Goal: Task Accomplishment & Management: Use online tool/utility

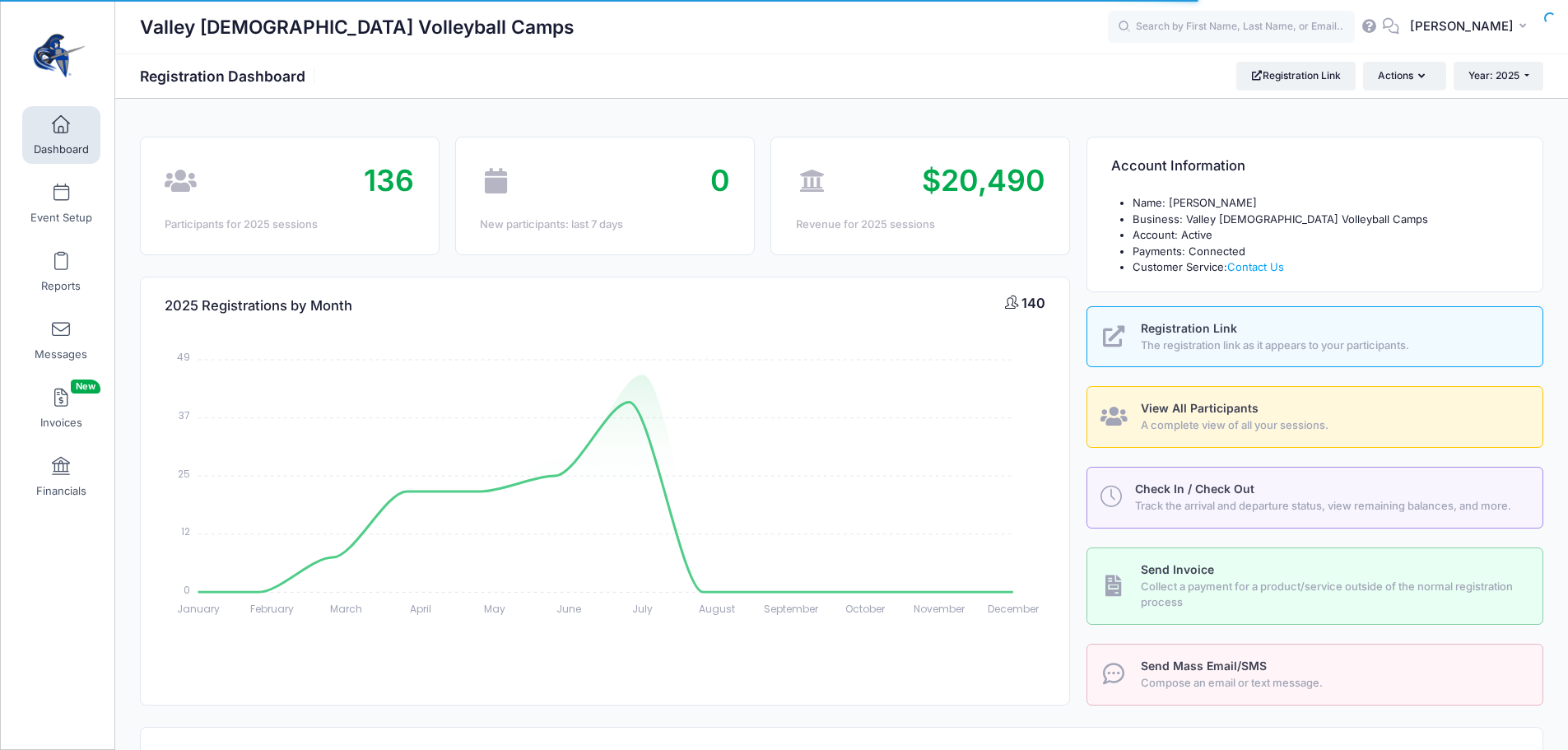
select select
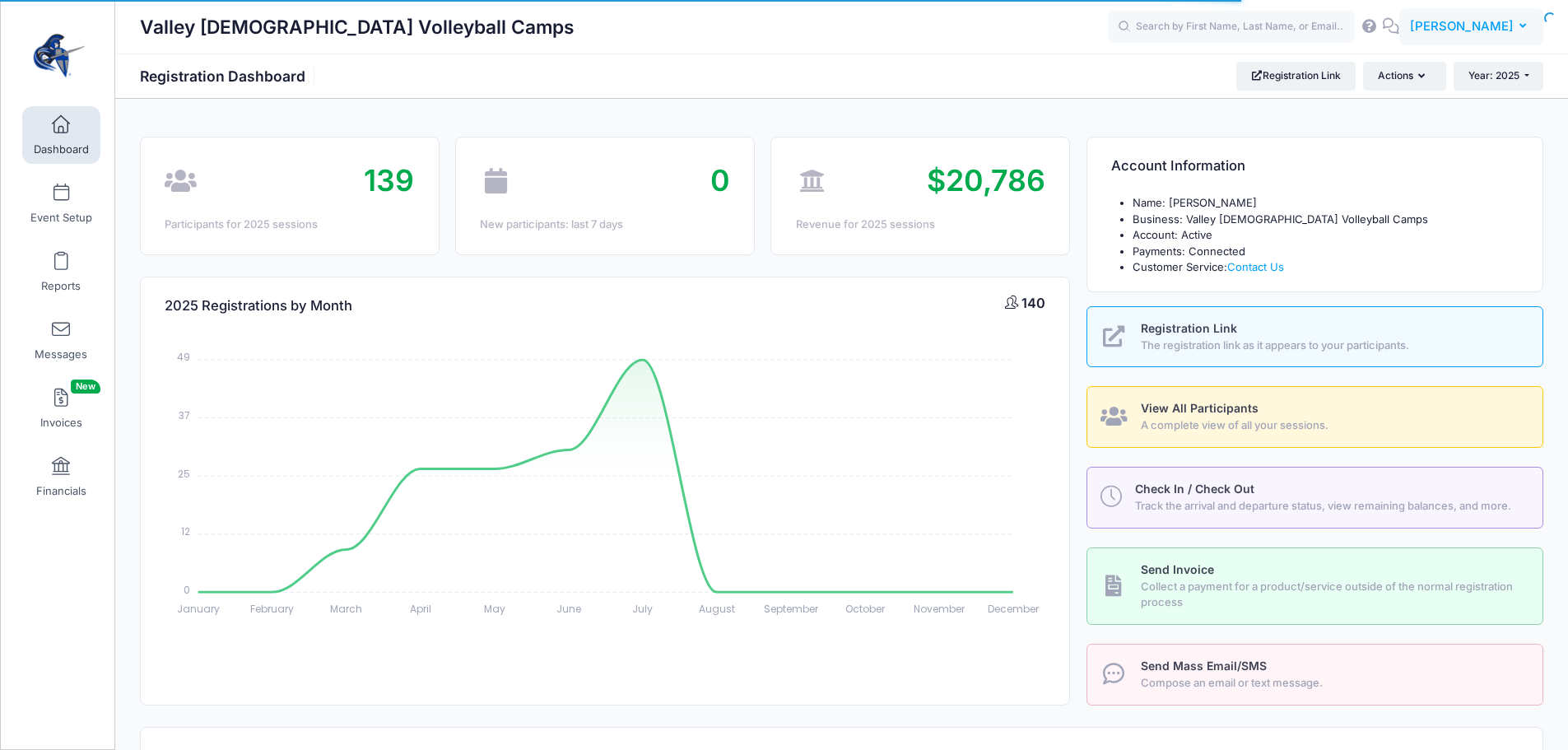
click at [1472, 35] on span "[PERSON_NAME]" at bounding box center [1461, 26] width 104 height 18
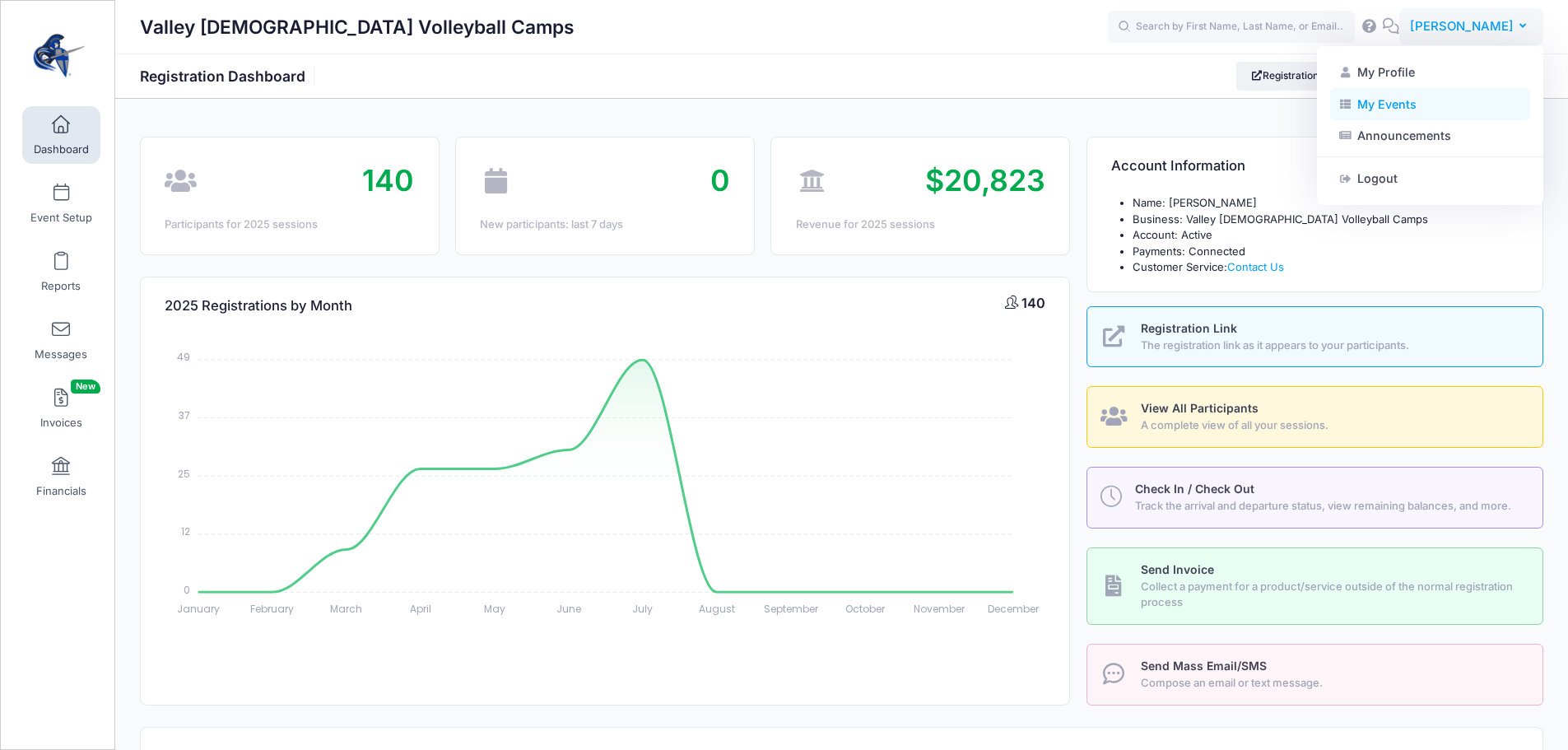
click at [1411, 106] on link "My Events" at bounding box center [1429, 103] width 200 height 31
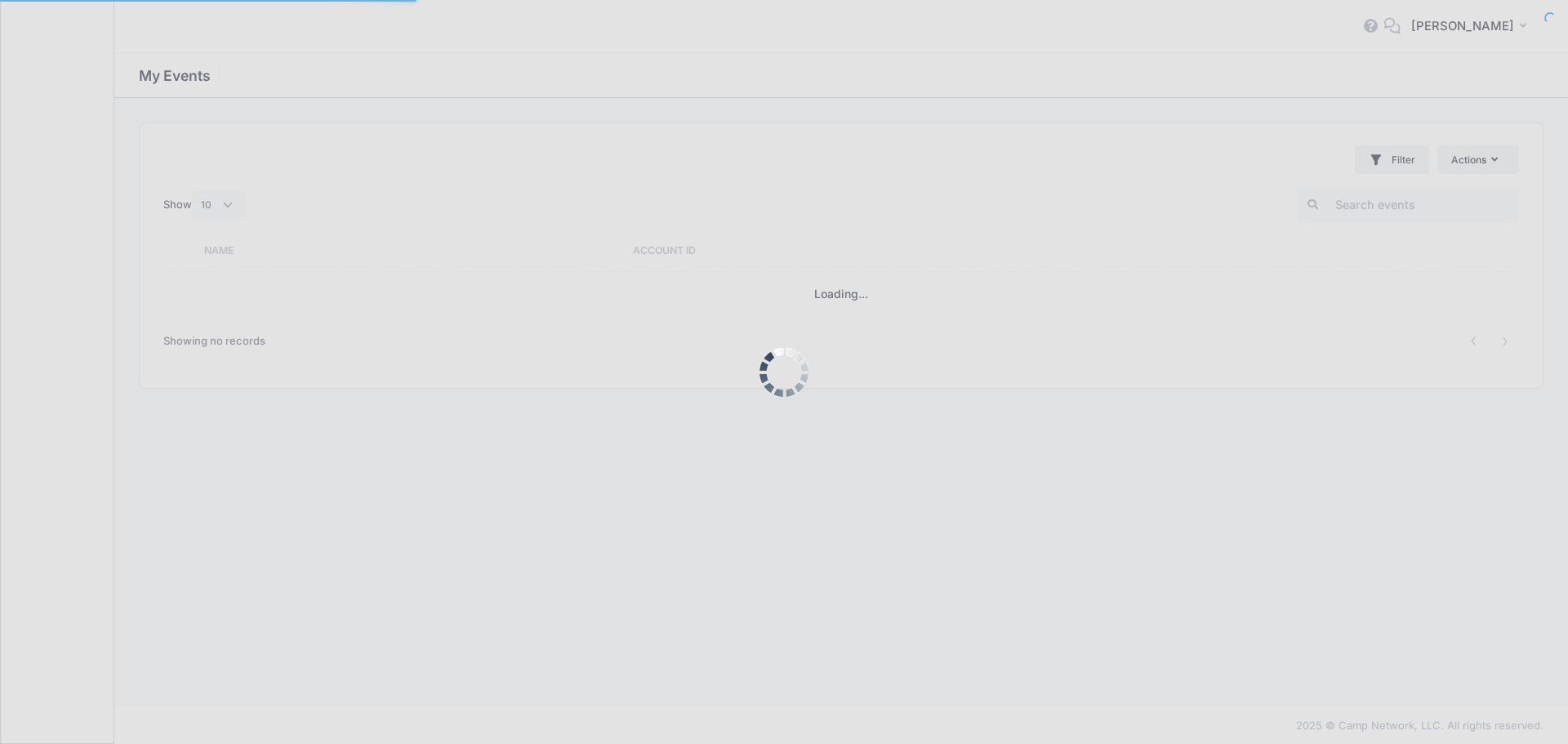
select select "10"
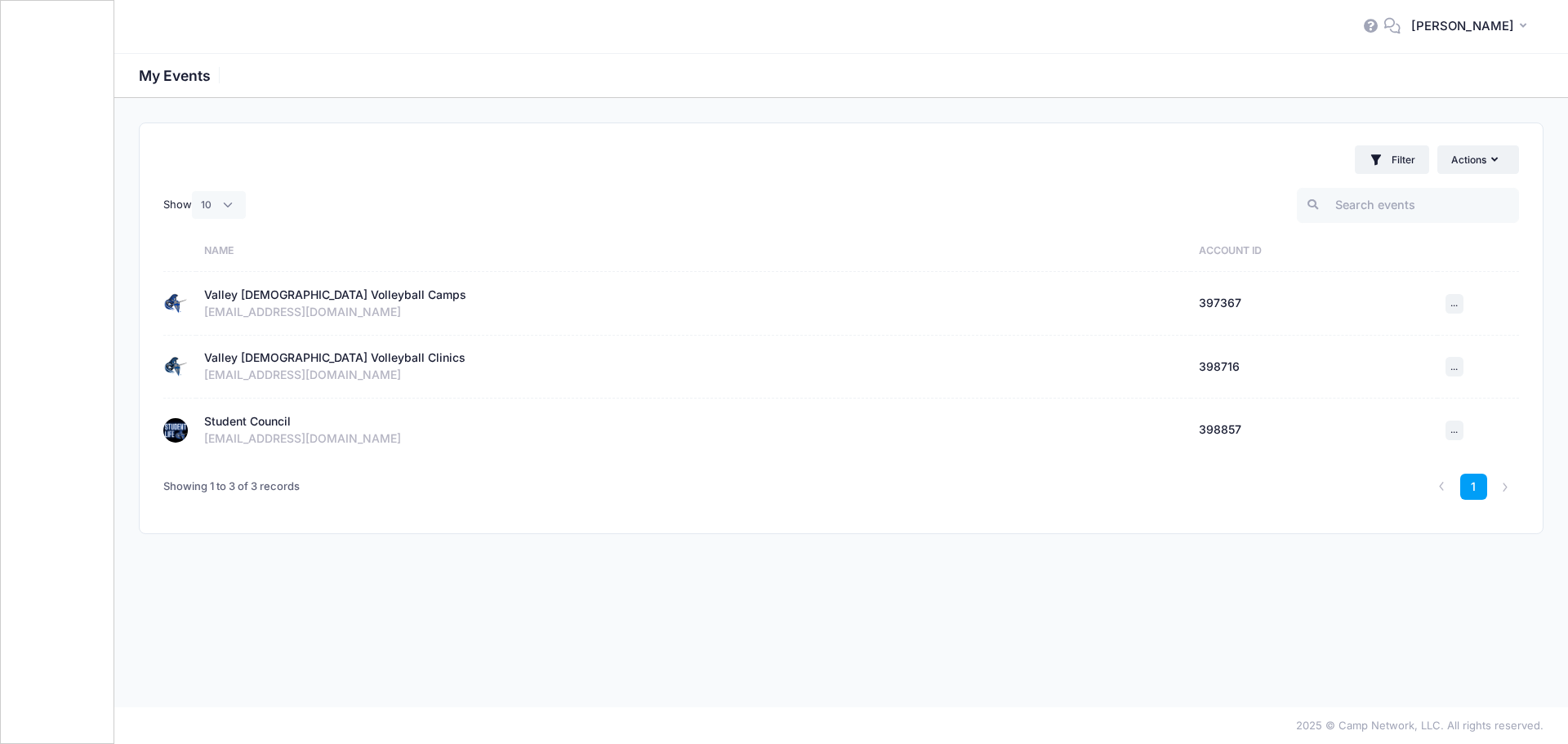
click at [261, 412] on td "Student Council Active Account Id: 398857 [EMAIL_ADDRESS][DOMAIN_NAME]" at bounding box center [693, 429] width 994 height 62
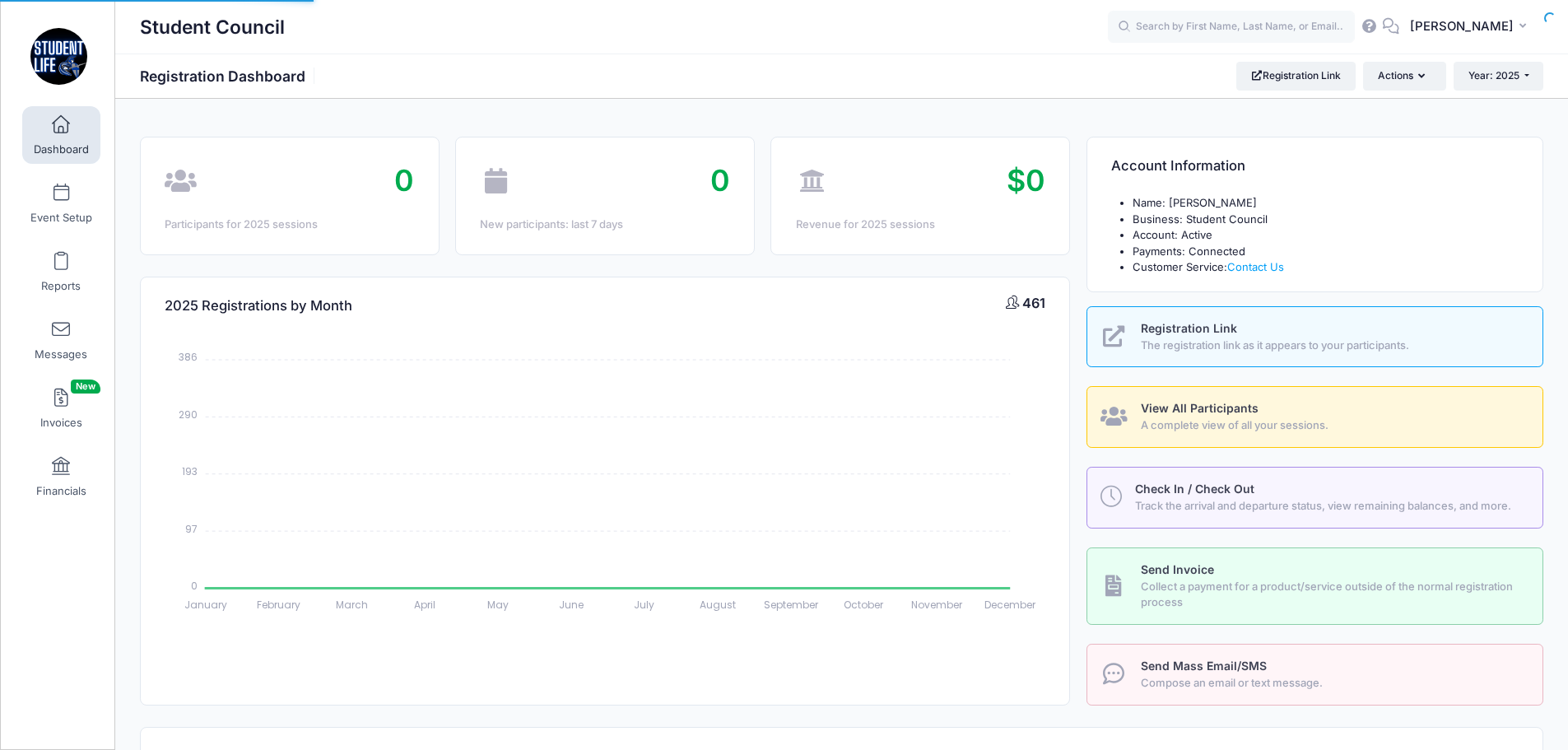
select select
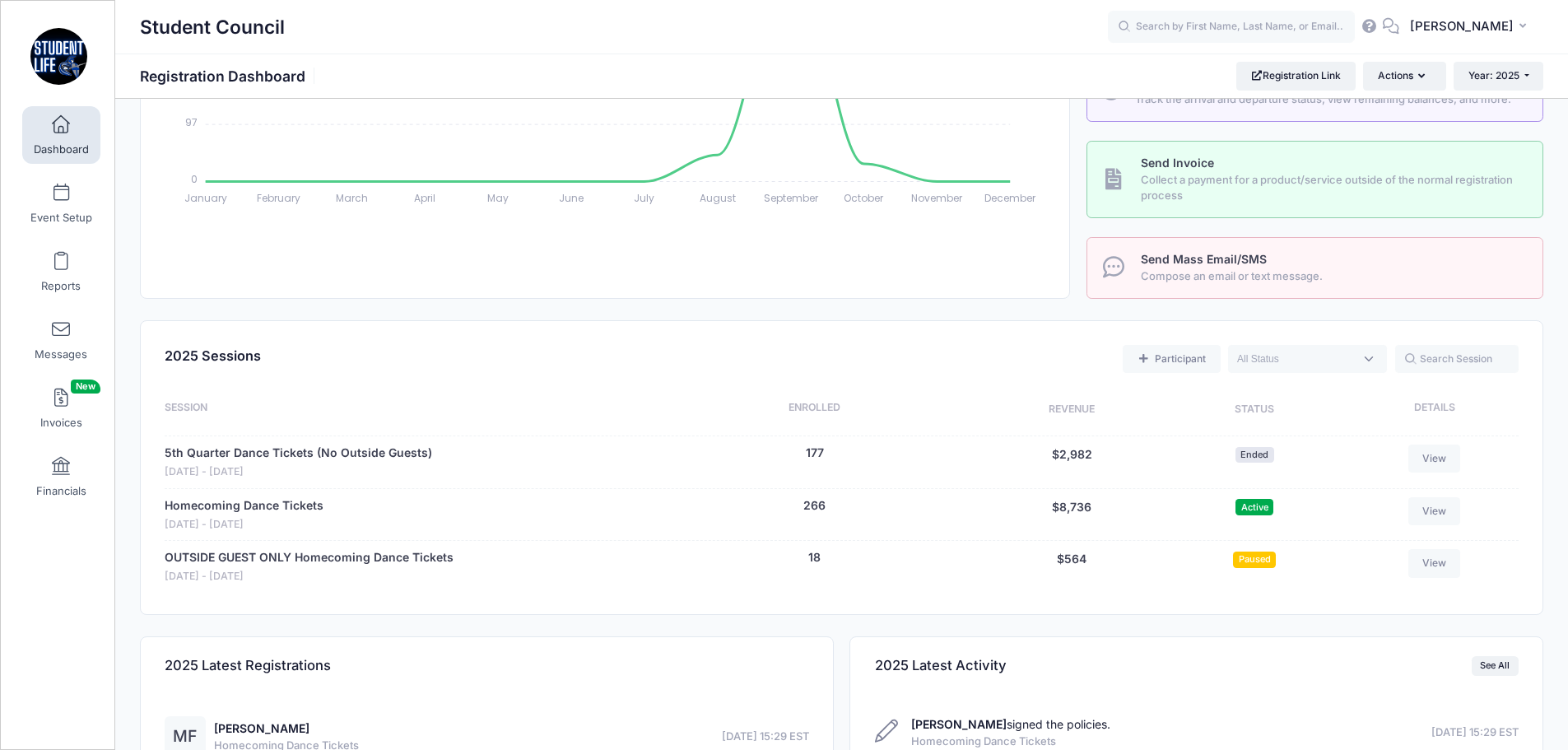
scroll to position [367, 0]
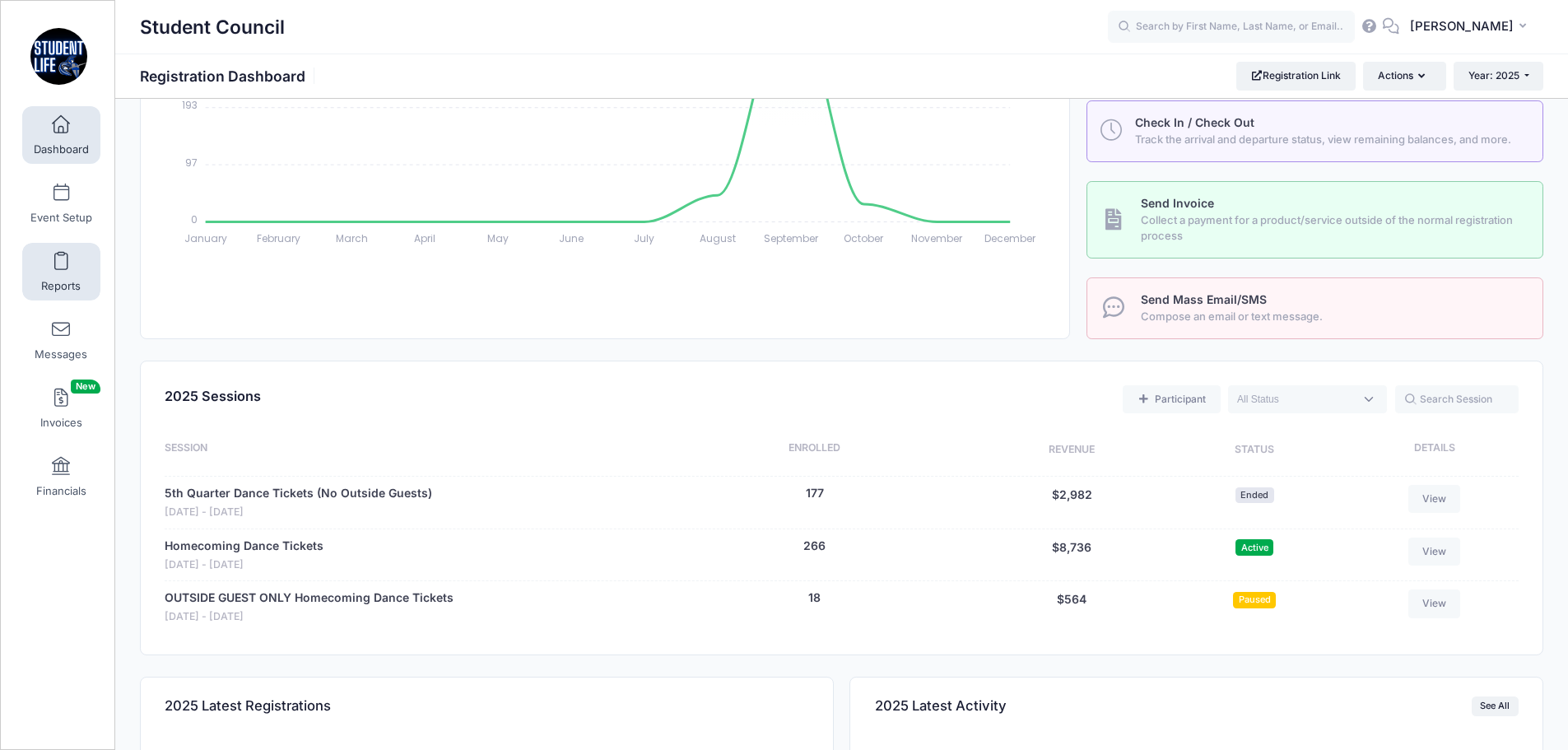
click at [54, 279] on span "Reports" at bounding box center [61, 286] width 40 height 14
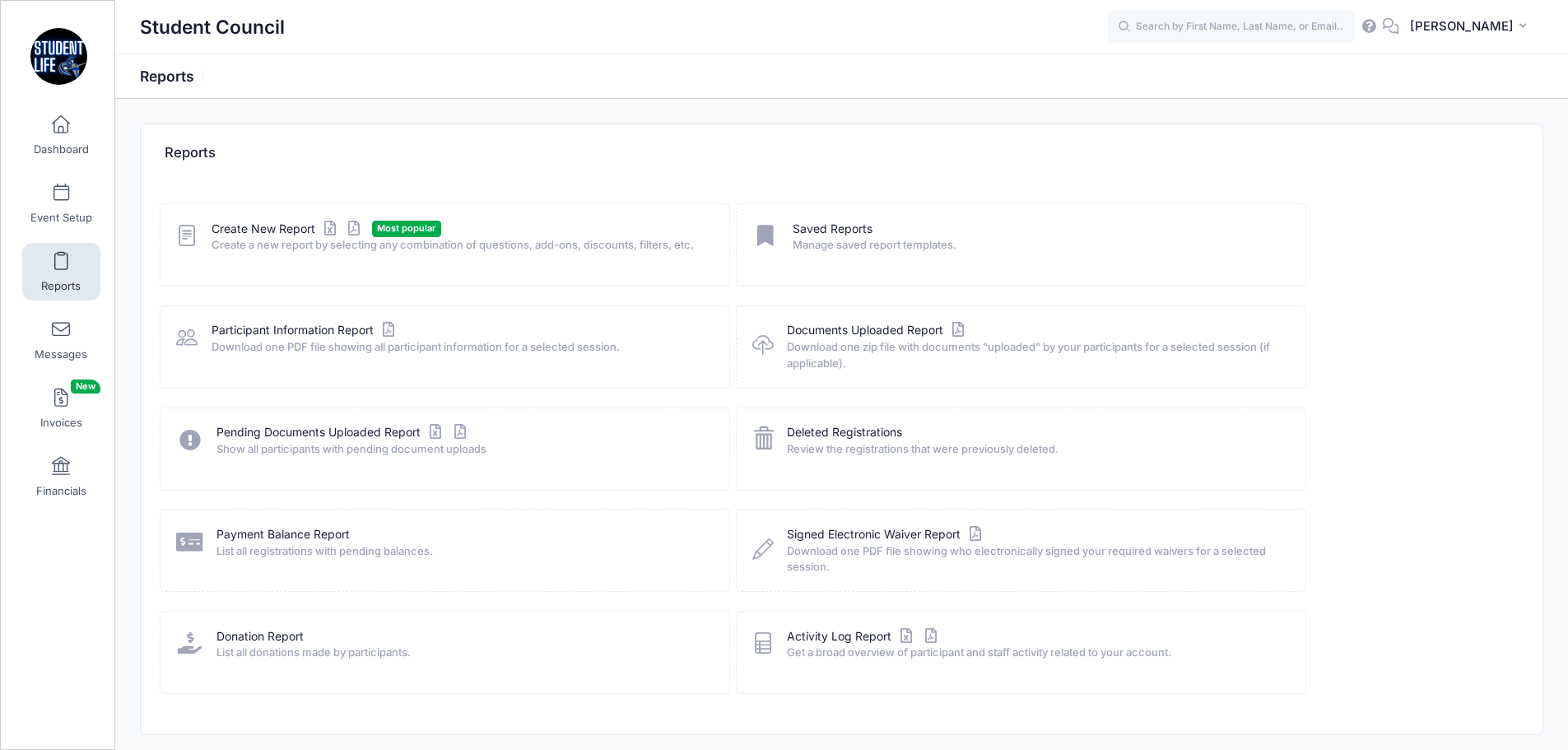
click at [275, 245] on span "Create a new report by selecting any combination of questions, add-ons, discoun…" at bounding box center [460, 245] width 497 height 16
click at [275, 237] on span "Create a new report by selecting any combination of questions, add-ons, discoun…" at bounding box center [460, 245] width 497 height 16
click at [278, 228] on link "Create New Report" at bounding box center [287, 229] width 153 height 17
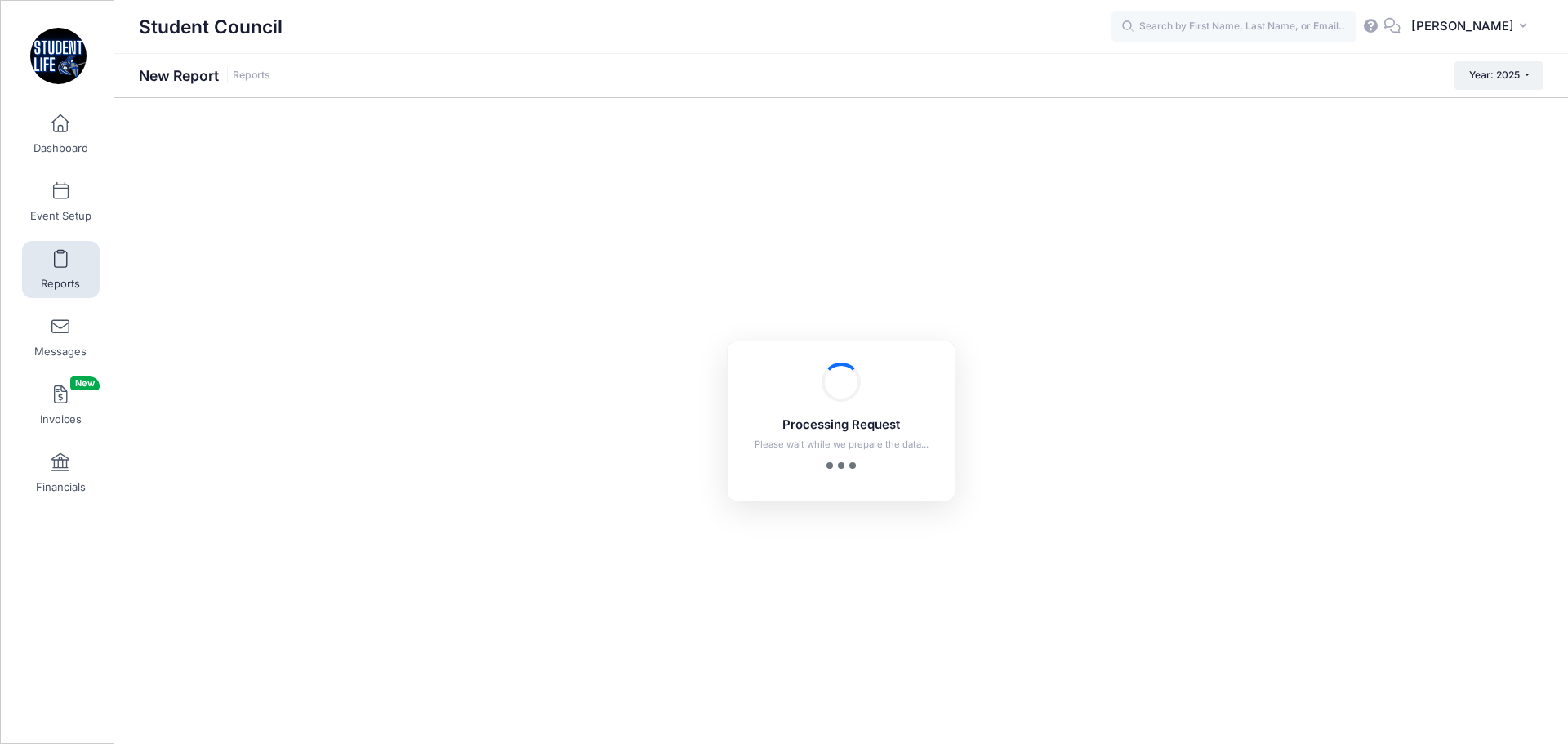
checkbox input "true"
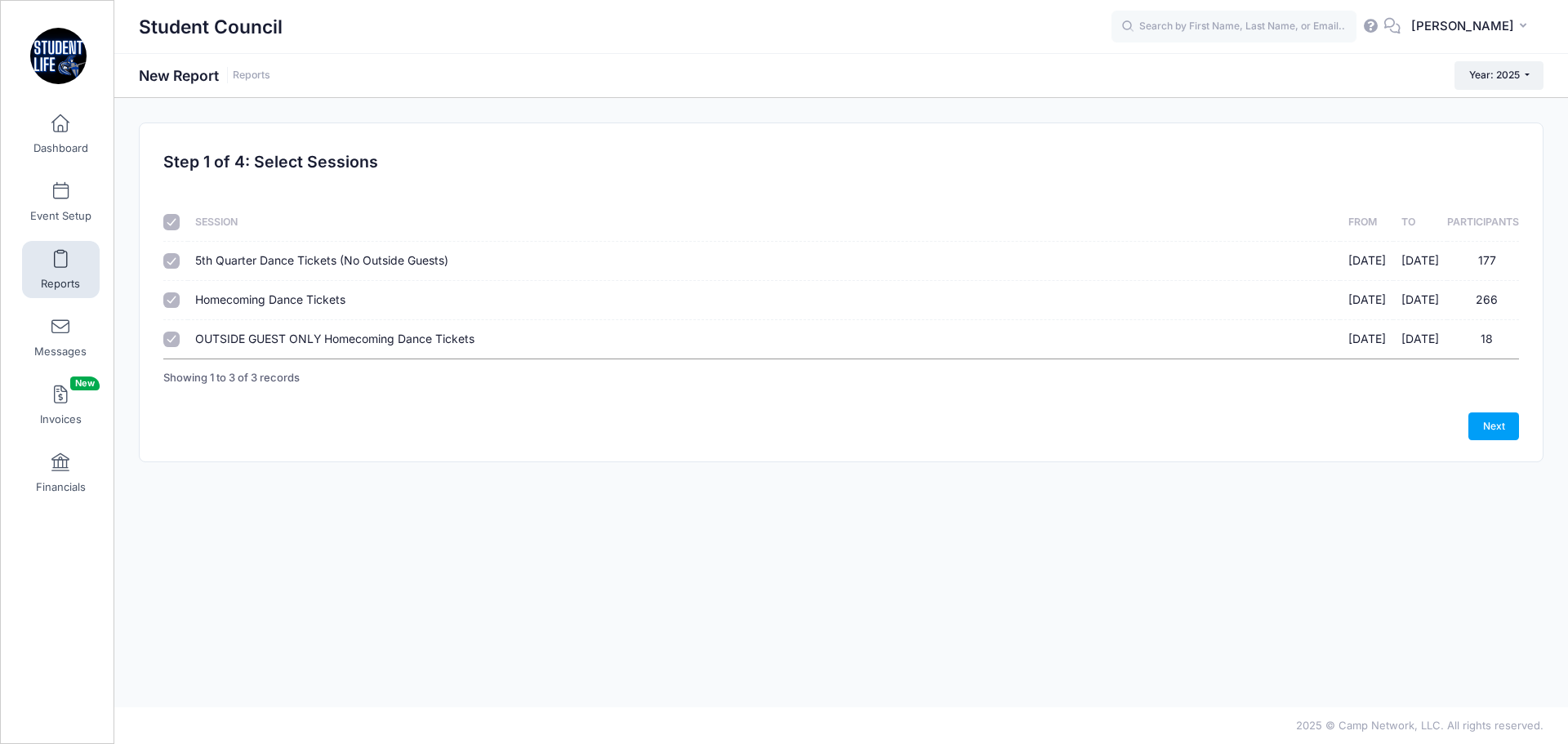
click at [173, 258] on input "5th Quarter Dance Tickets (No Outside Guests) [DATE] - [DATE] 177" at bounding box center [171, 262] width 16 height 16
checkbox input "false"
click at [1485, 419] on link "Next" at bounding box center [1493, 426] width 51 height 28
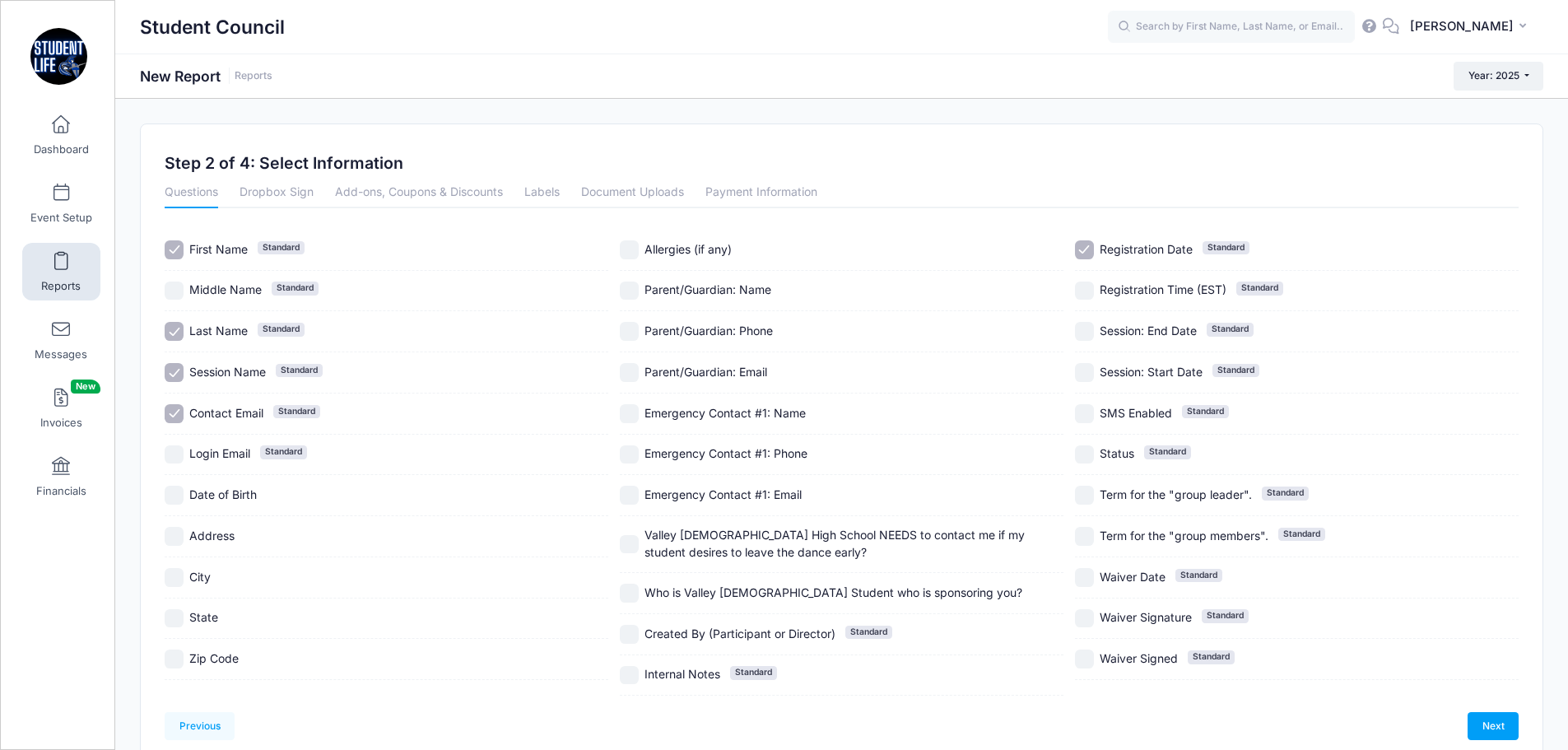
click at [176, 368] on input "Session Name Standard" at bounding box center [174, 373] width 19 height 19
checkbox input "false"
click at [176, 410] on input "Contact Email Standard" at bounding box center [174, 413] width 19 height 19
checkbox input "false"
click at [631, 292] on input "Parent/Guardian: Name" at bounding box center [629, 291] width 19 height 19
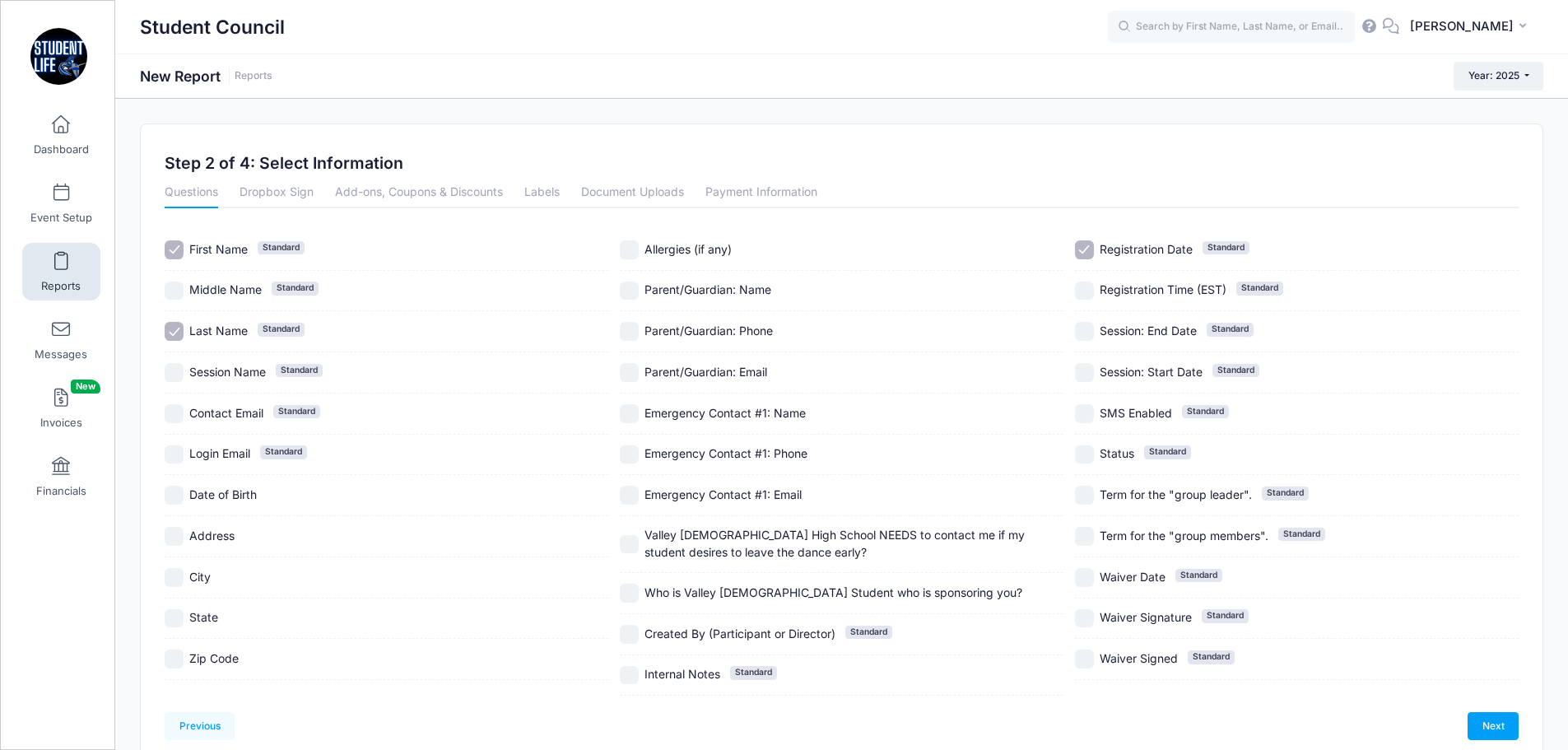
checkbox input "true"
click at [632, 338] on input "Parent/Guardian: Phone" at bounding box center [629, 331] width 19 height 19
checkbox input "true"
click at [633, 551] on input "Valley [DEMOGRAPHIC_DATA] High School NEEDS to contact me if my student desires…" at bounding box center [629, 544] width 19 height 19
checkbox input "true"
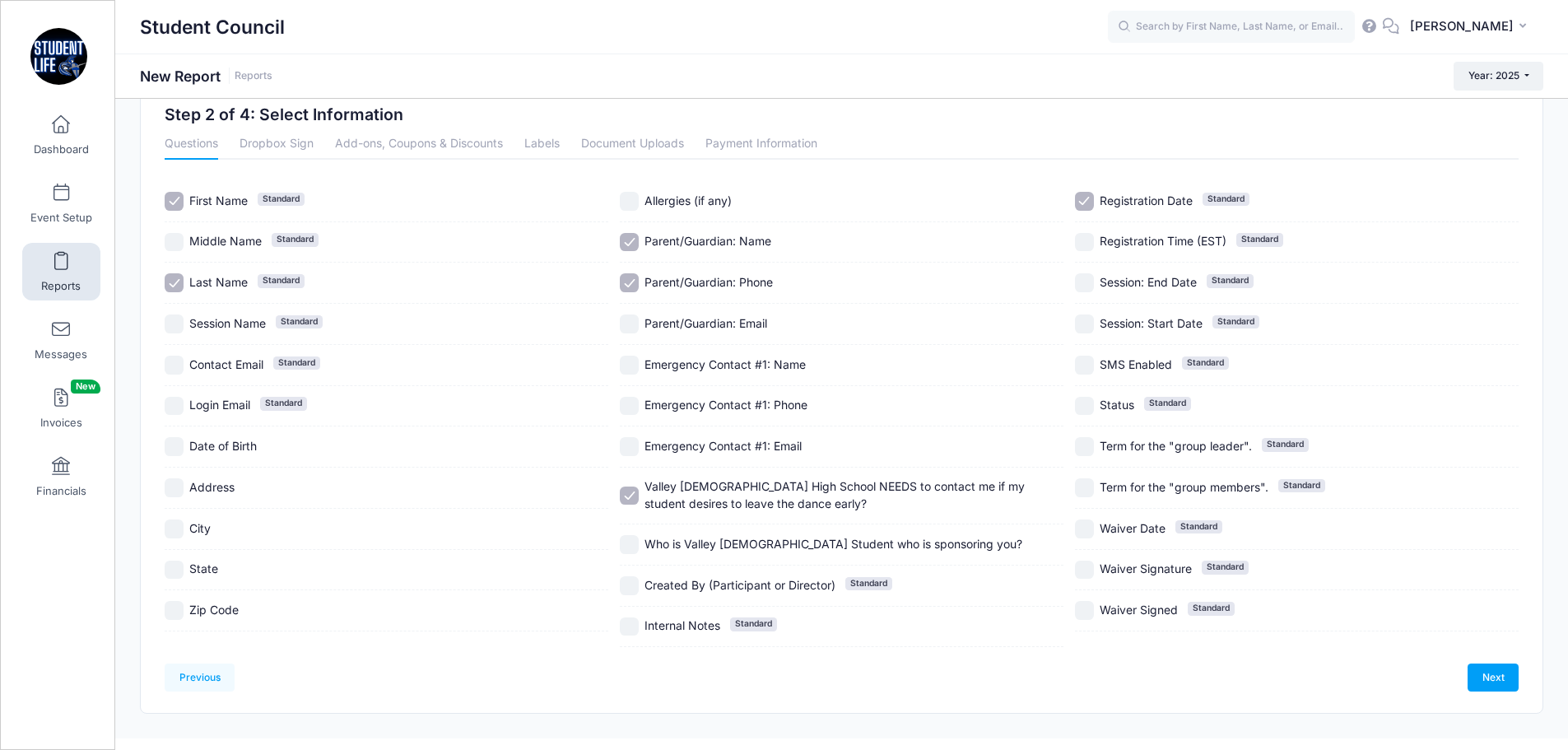
scroll to position [75, 0]
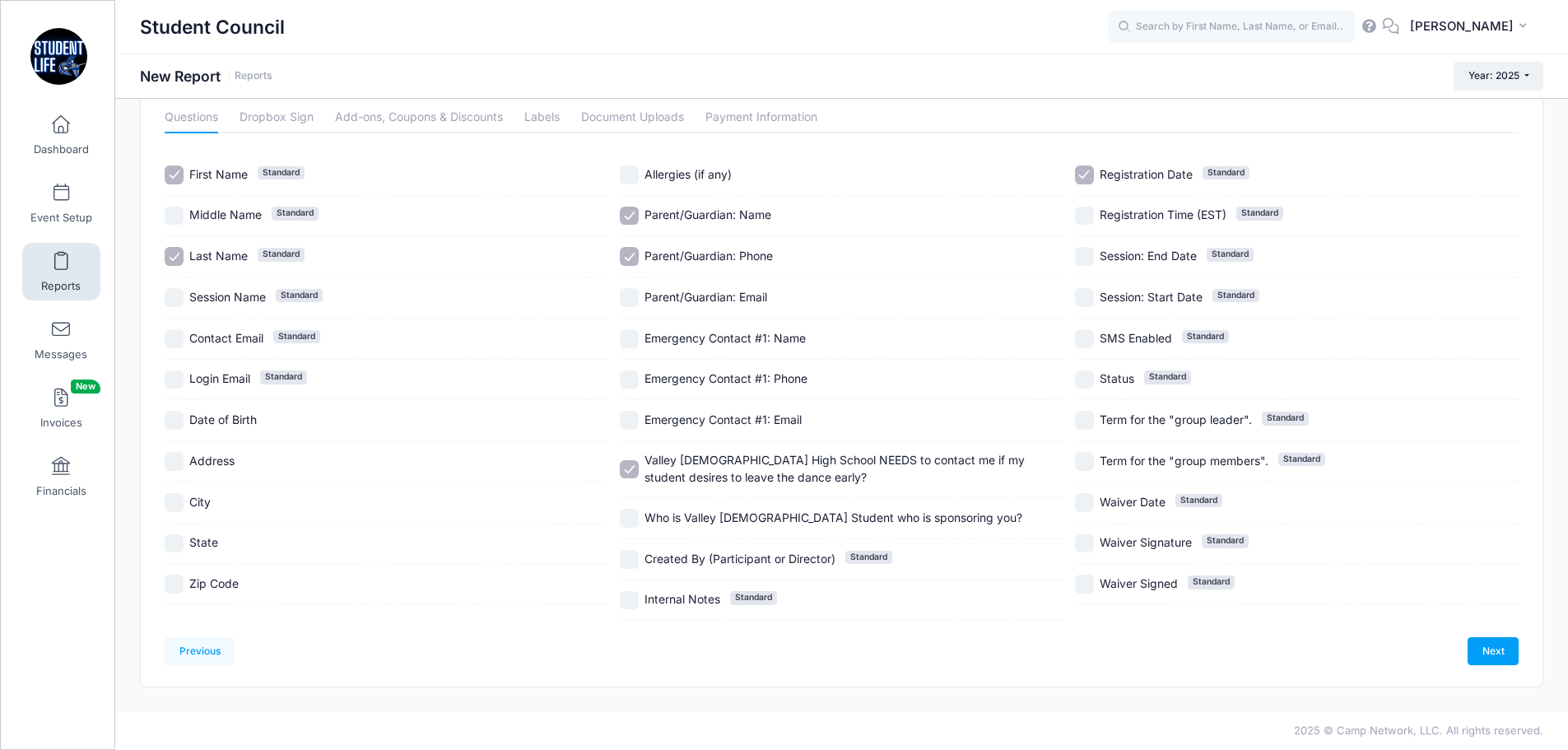
click at [624, 518] on input "Who is Valley [DEMOGRAPHIC_DATA] Student who is sponsoring you?" at bounding box center [629, 518] width 19 height 19
checkbox input "true"
click at [1086, 171] on input "Registration Date Standard" at bounding box center [1084, 175] width 19 height 19
checkbox input "false"
click at [626, 177] on input "Allergies (if any)" at bounding box center [629, 175] width 19 height 19
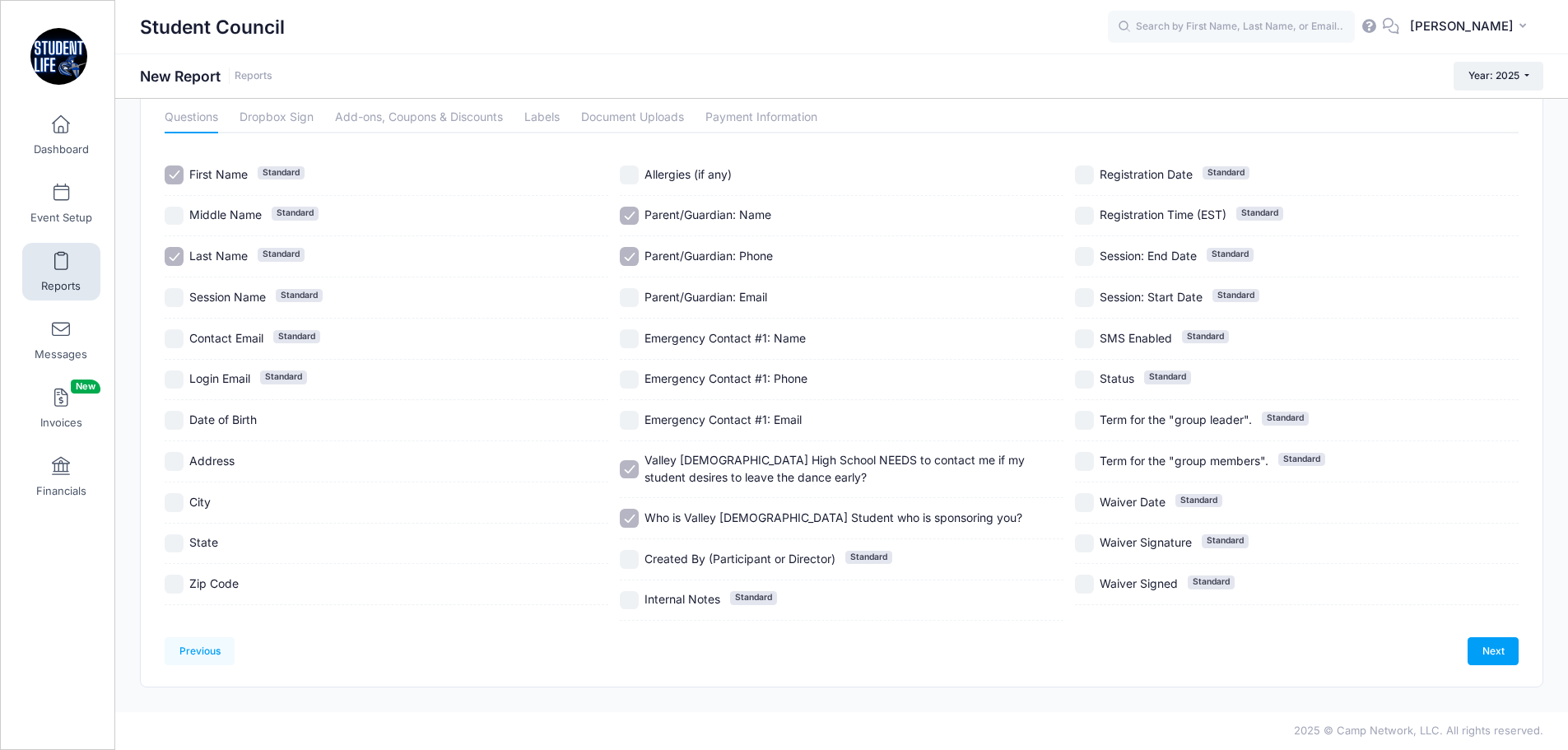
checkbox input "true"
click at [1485, 649] on link "Next" at bounding box center [1492, 651] width 51 height 28
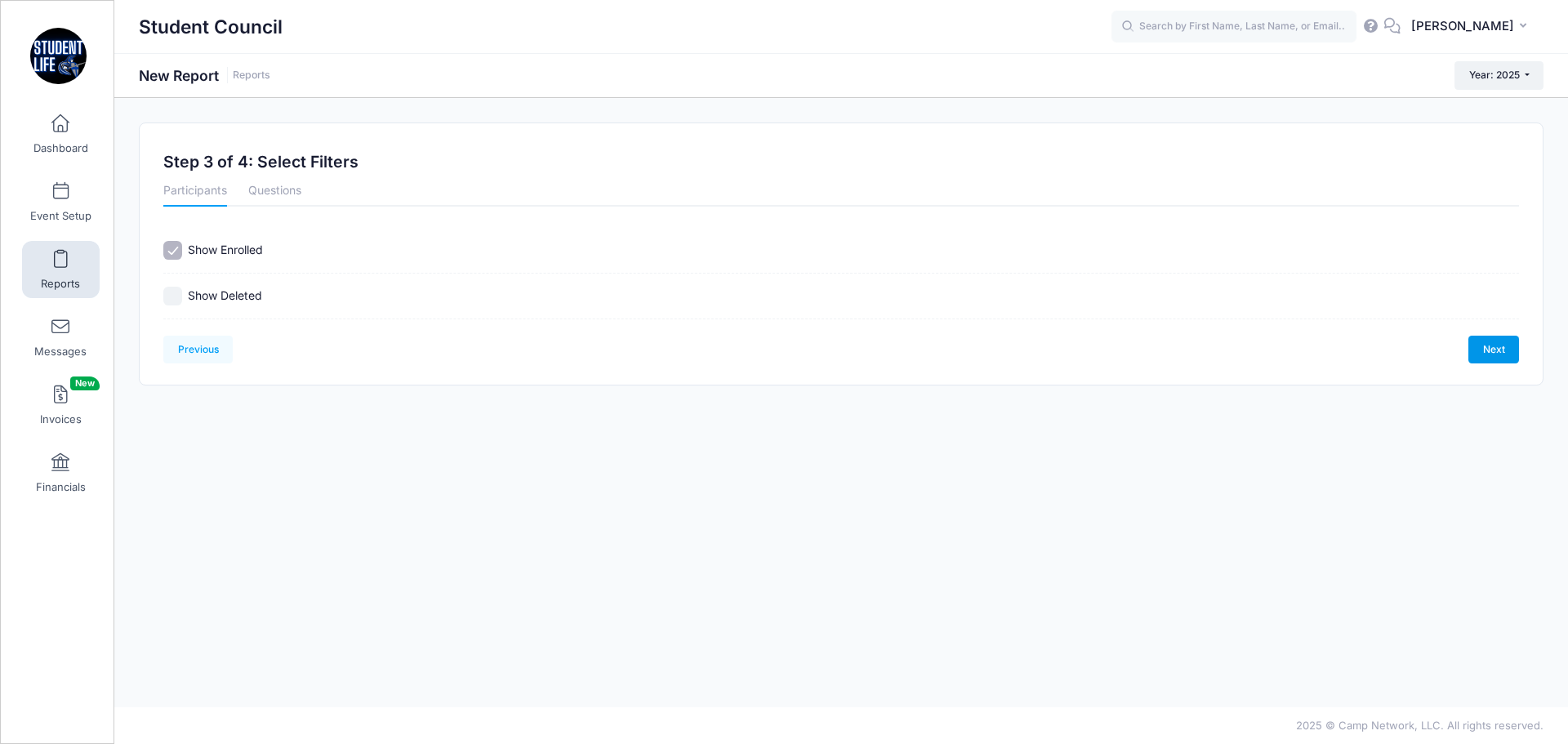
click at [1501, 350] on link "Next" at bounding box center [1493, 350] width 51 height 28
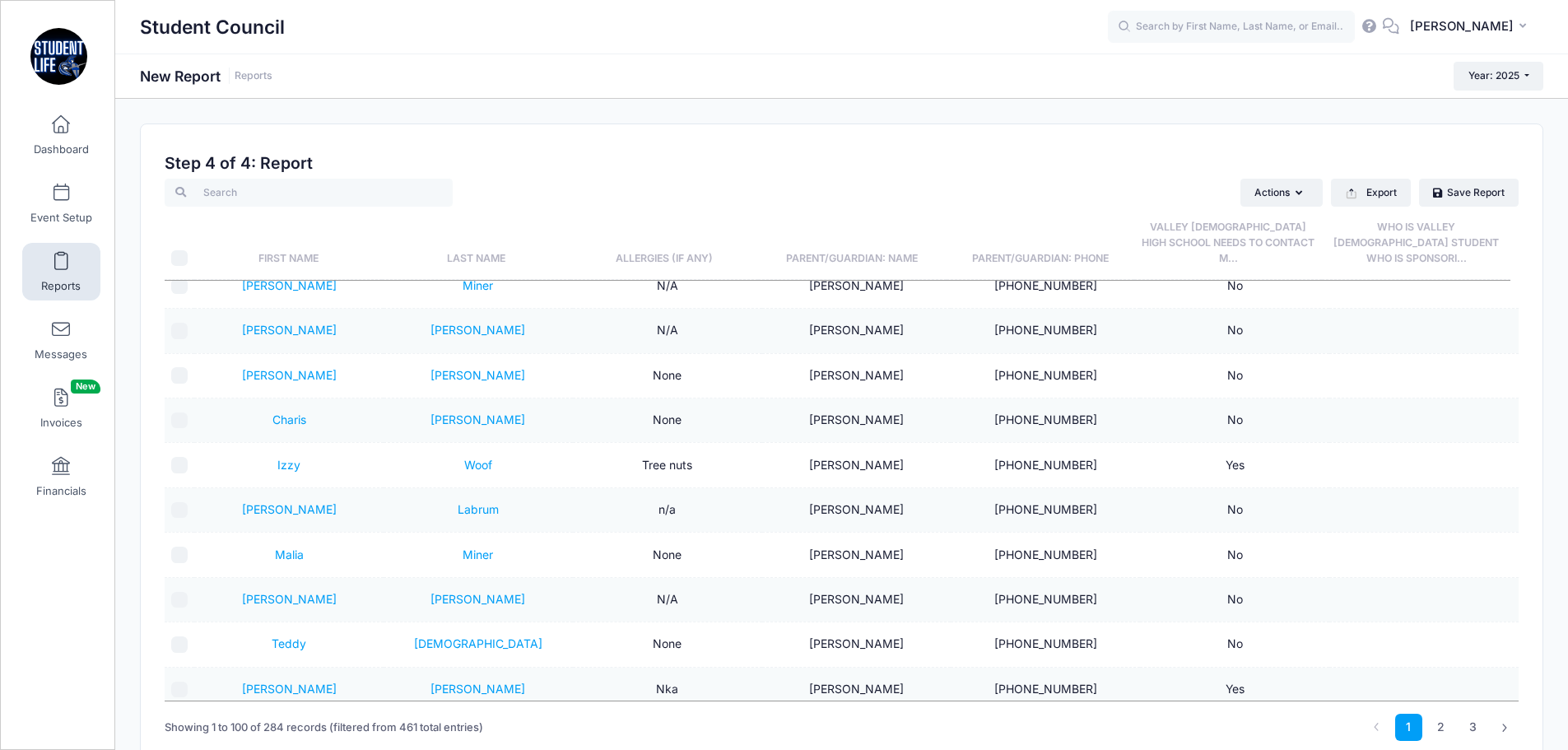
scroll to position [2388, 0]
